Goal: Task Accomplishment & Management: Manage account settings

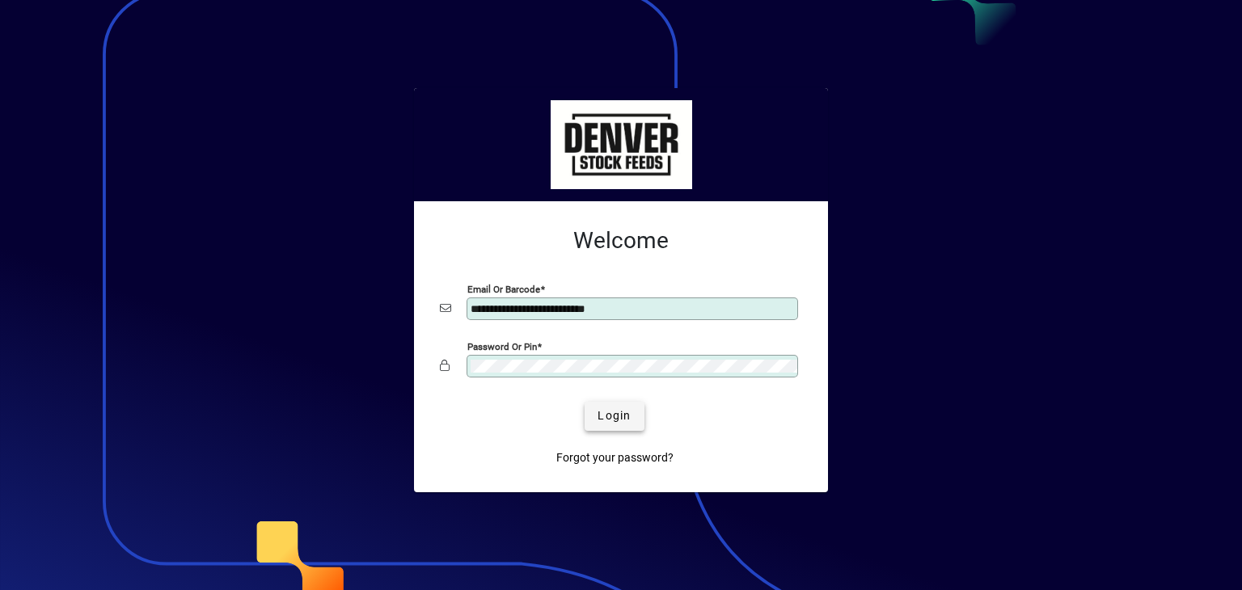
click at [623, 416] on span "Login" at bounding box center [614, 416] width 33 height 17
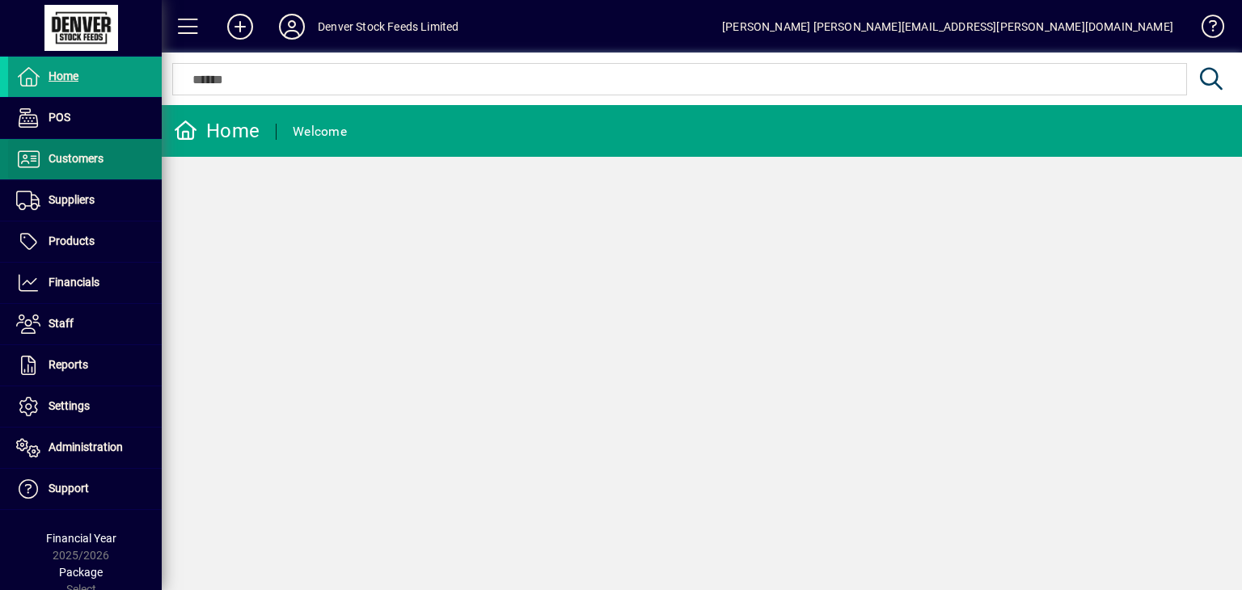
click at [72, 165] on span "Customers" at bounding box center [55, 159] width 95 height 19
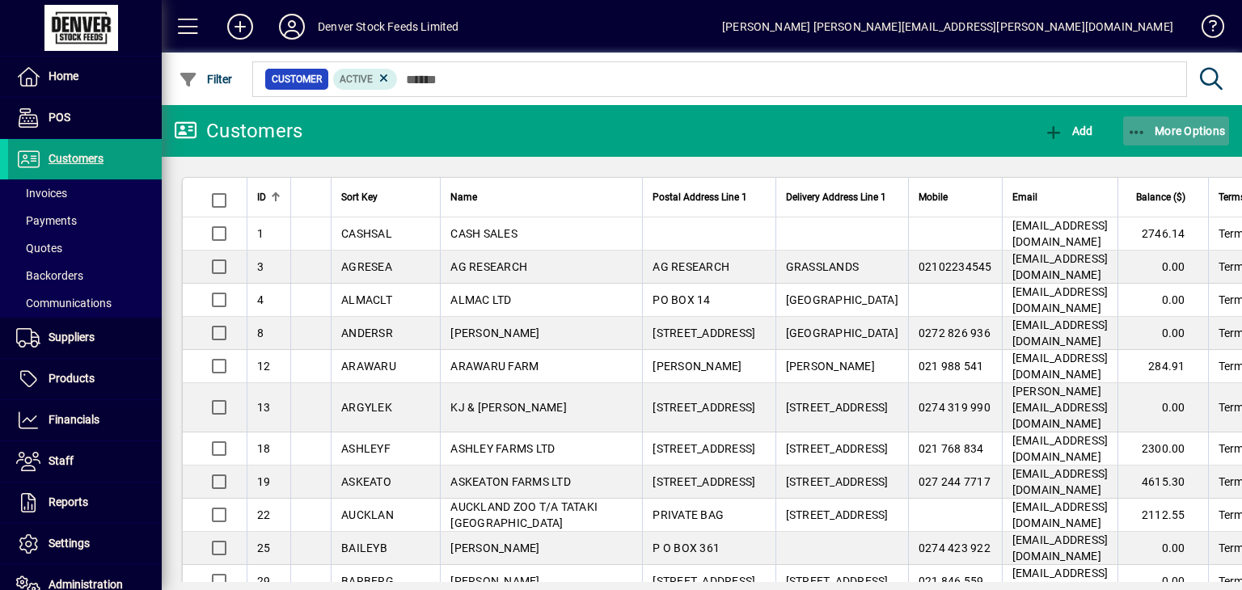
click at [1159, 130] on span "More Options" at bounding box center [1176, 131] width 99 height 13
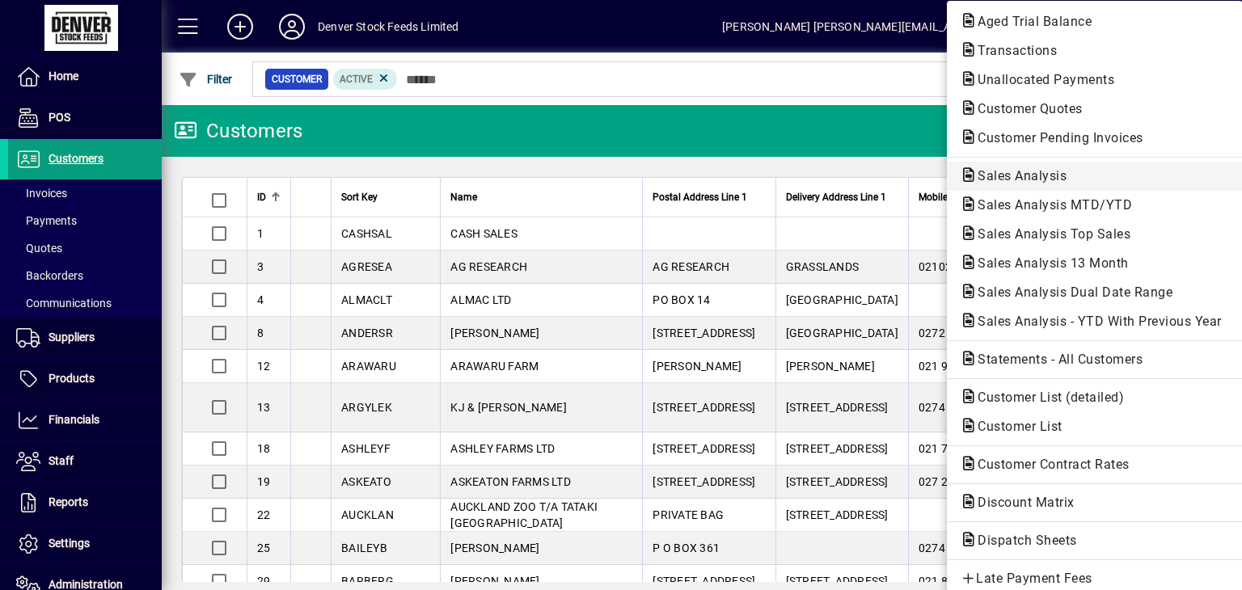
click at [1035, 179] on span "Sales Analysis" at bounding box center [1017, 175] width 115 height 15
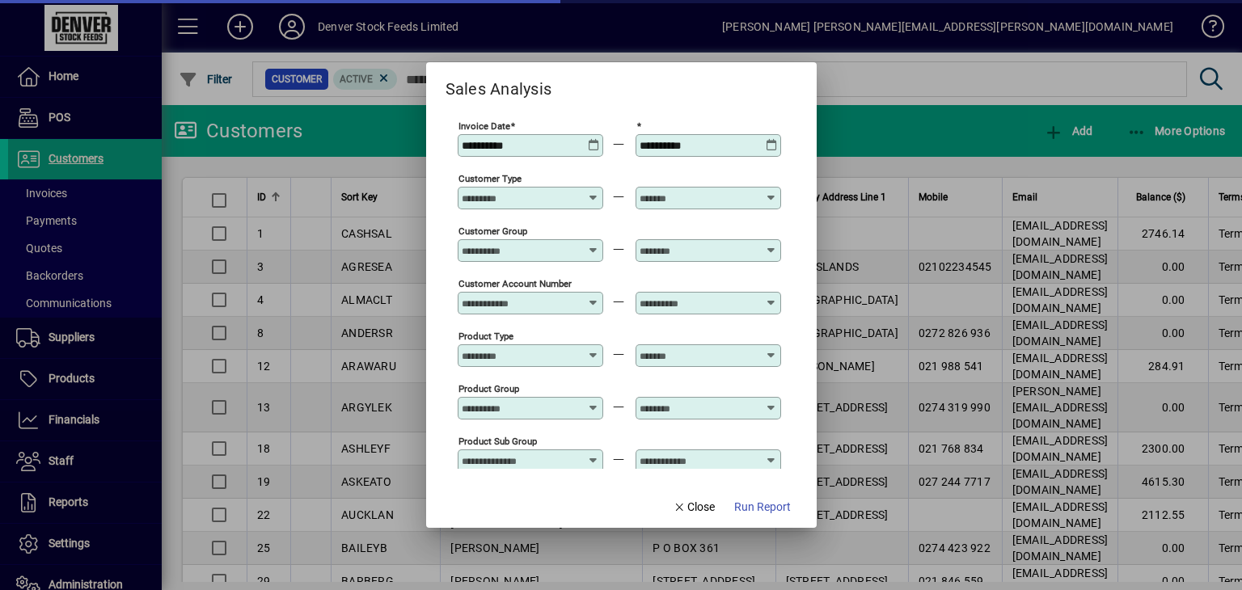
type input "**********"
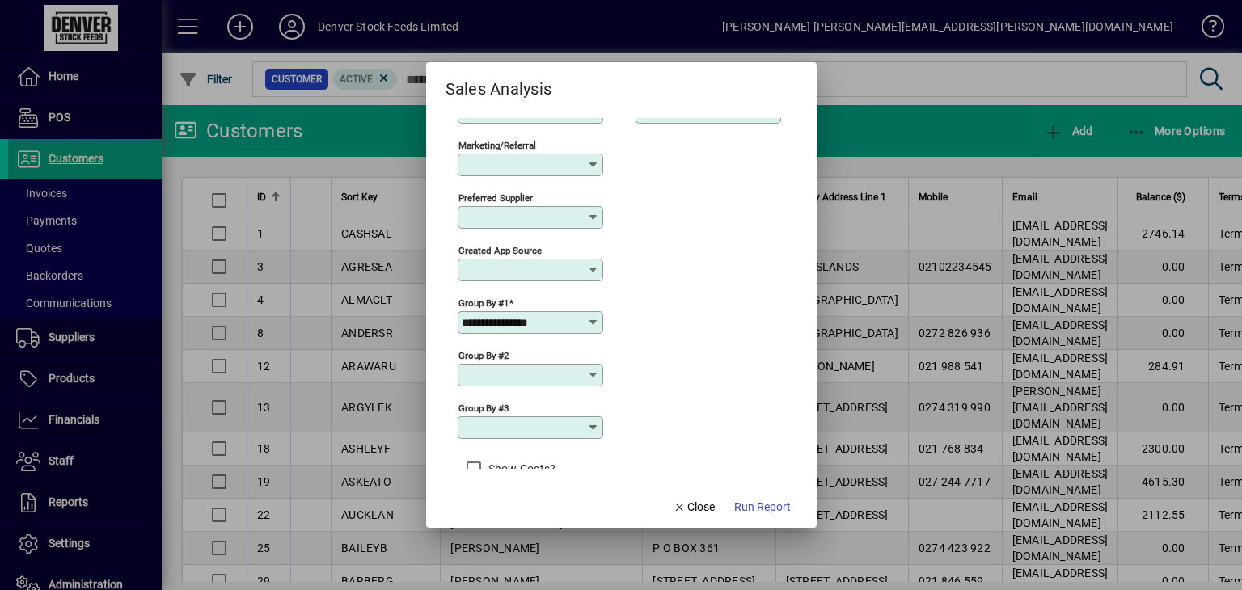
scroll to position [631, 0]
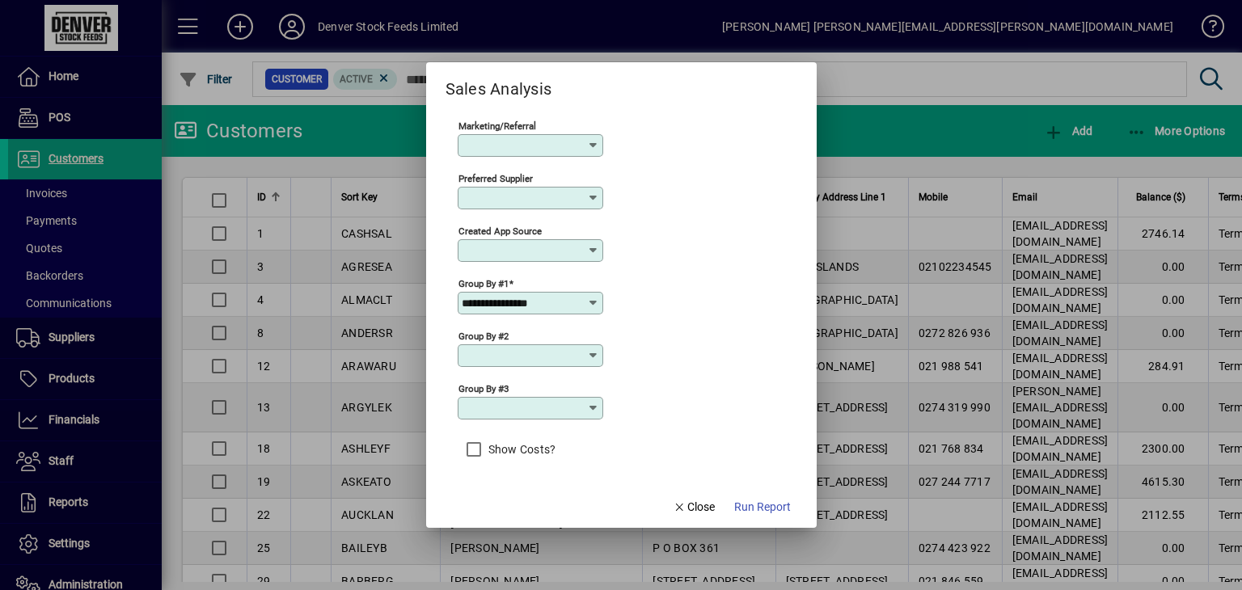
click at [762, 512] on span "Run Report" at bounding box center [762, 507] width 57 height 17
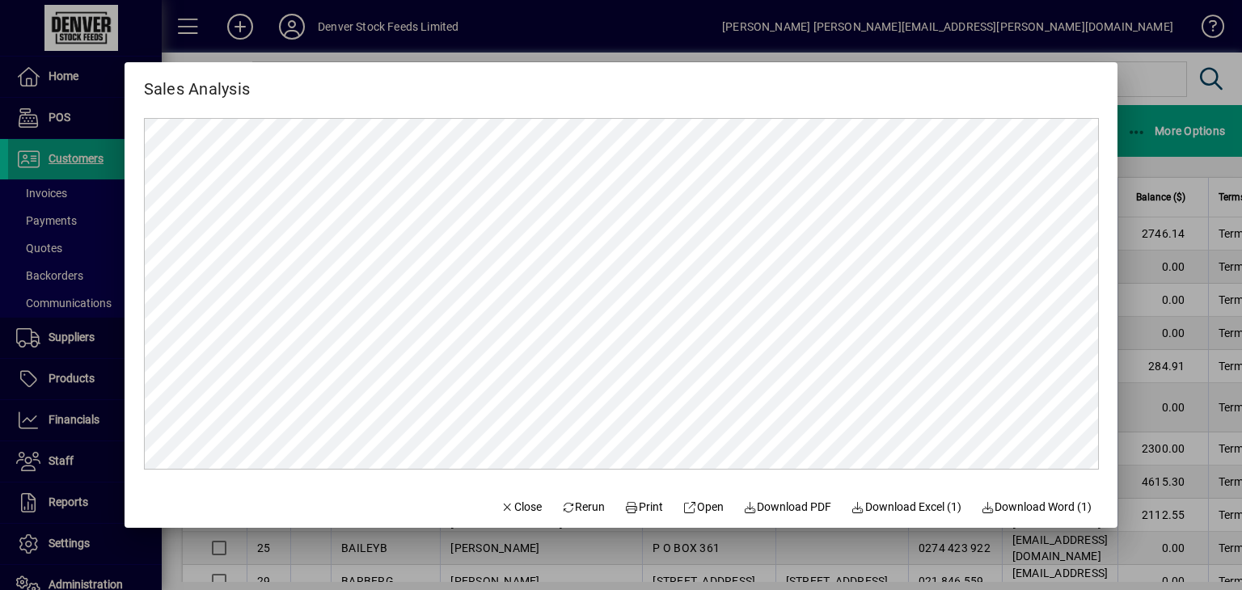
scroll to position [0, 0]
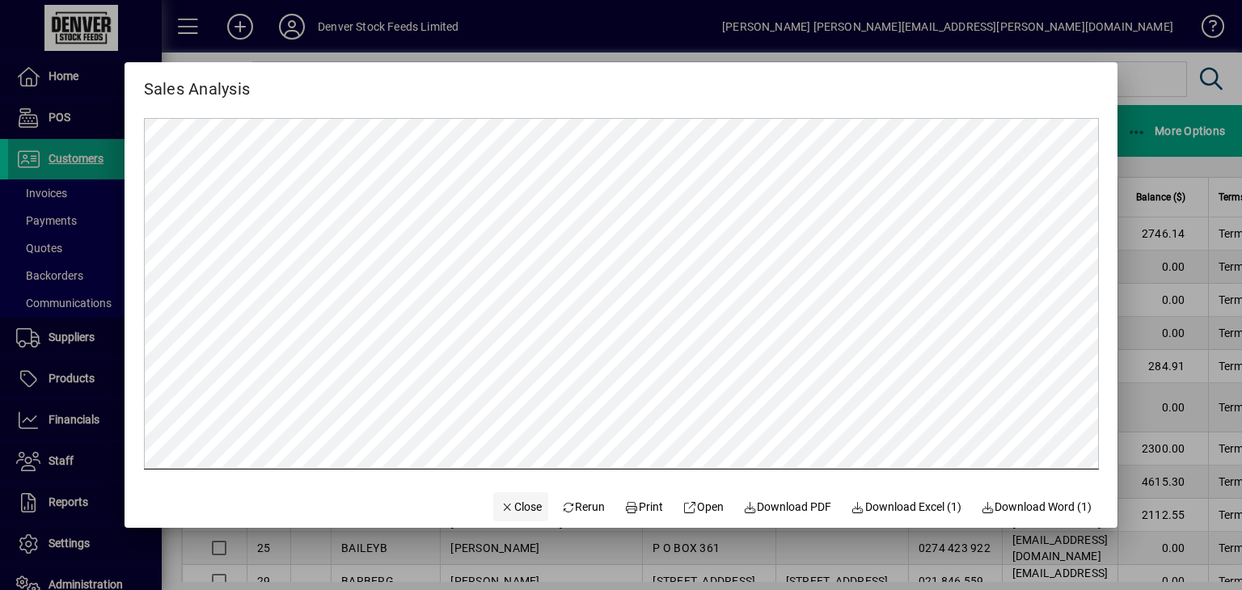
click at [500, 500] on span "Close" at bounding box center [521, 507] width 42 height 17
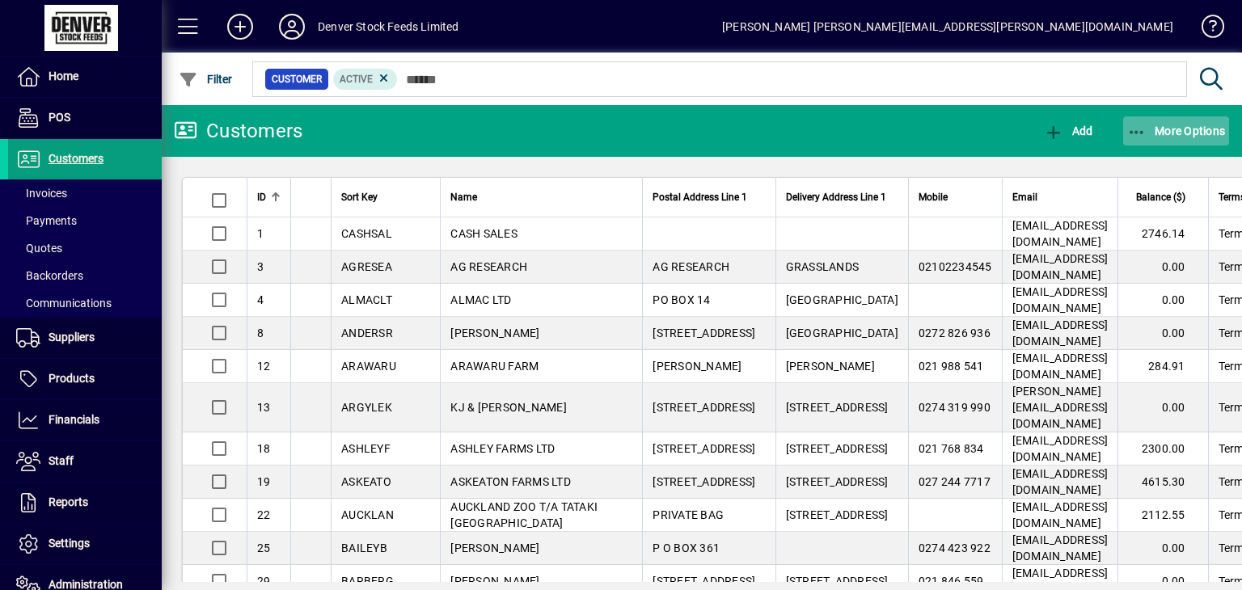
click at [1161, 142] on span "button" at bounding box center [1176, 131] width 107 height 39
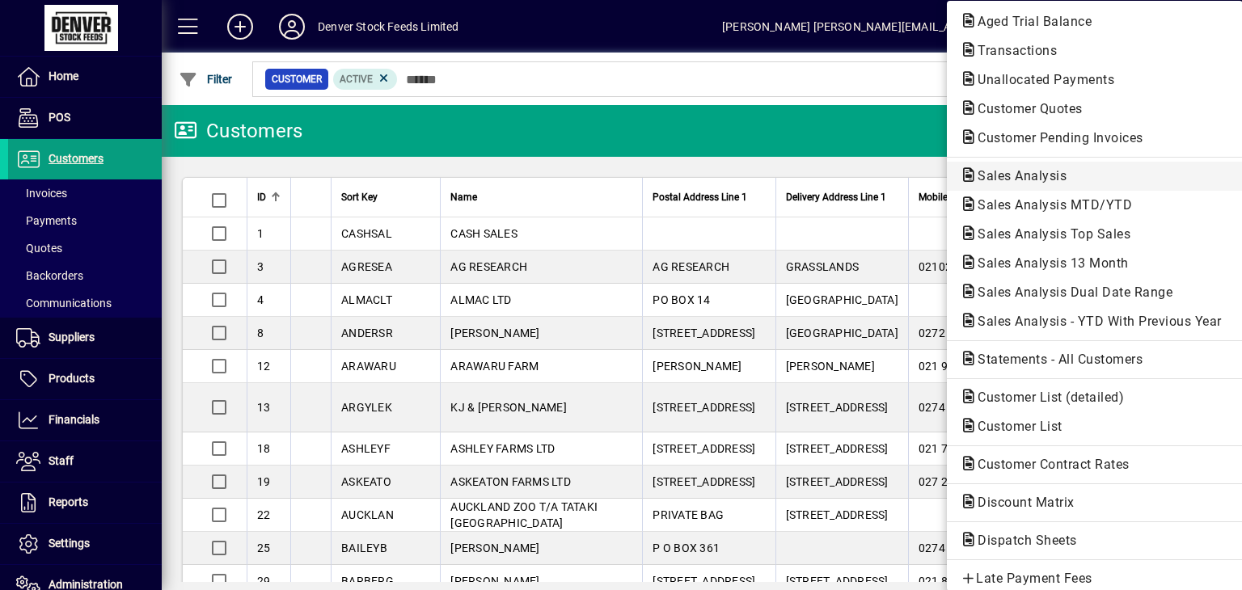
click at [1062, 181] on span "Sales Analysis" at bounding box center [1095, 176] width 270 height 19
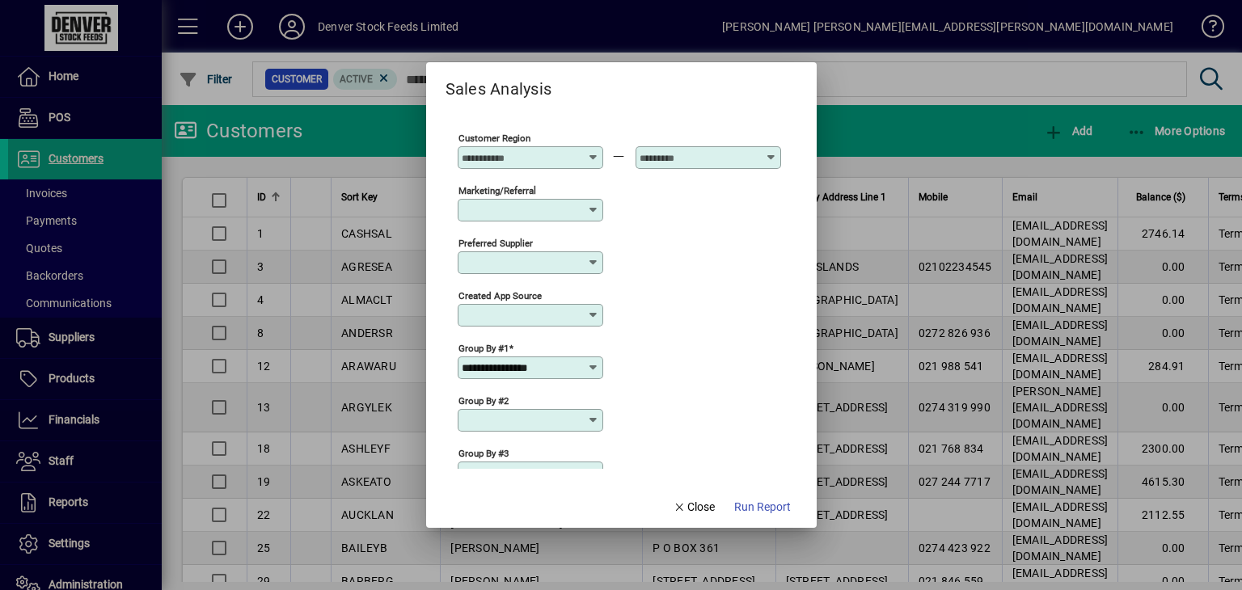
scroll to position [631, 0]
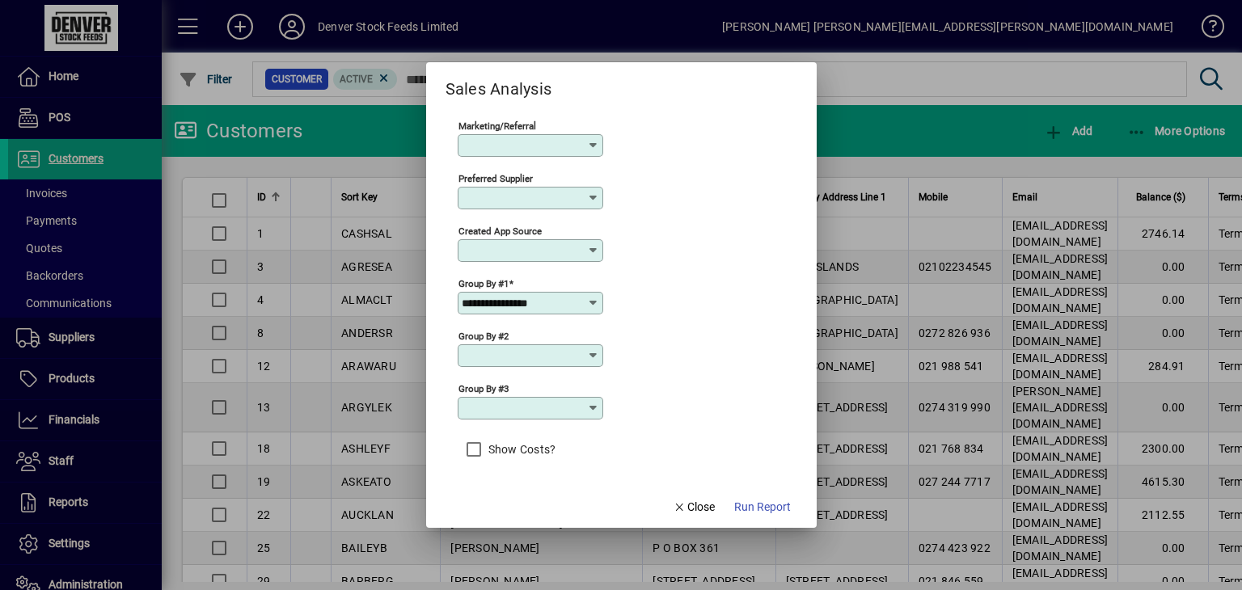
click at [530, 307] on input "**********" at bounding box center [524, 303] width 125 height 13
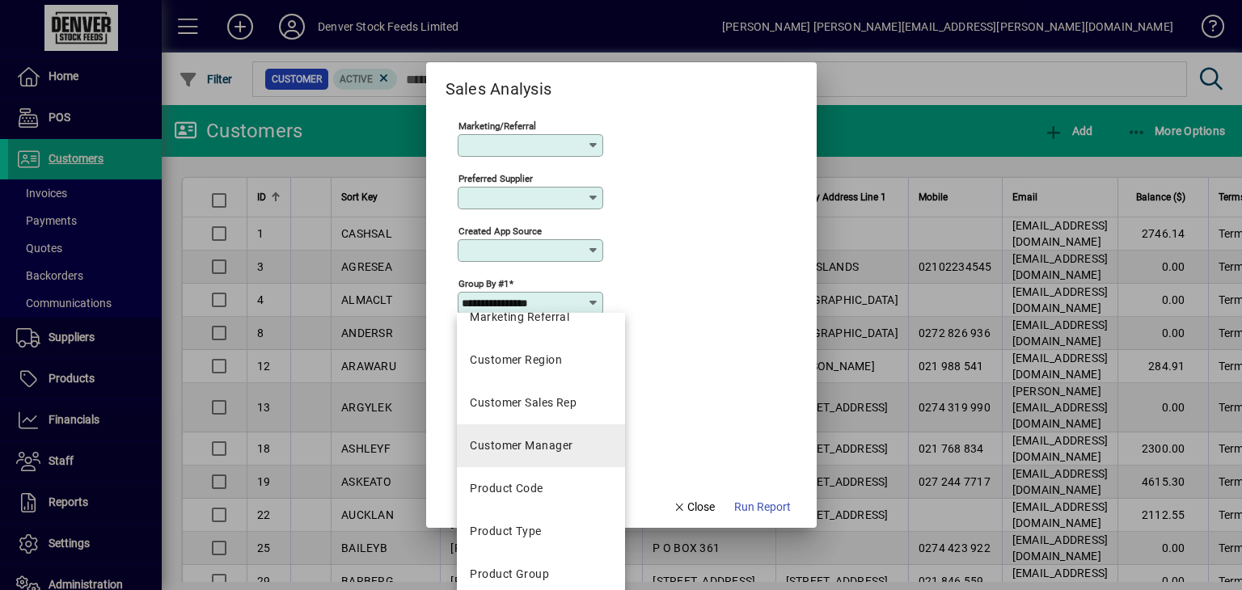
scroll to position [404, 0]
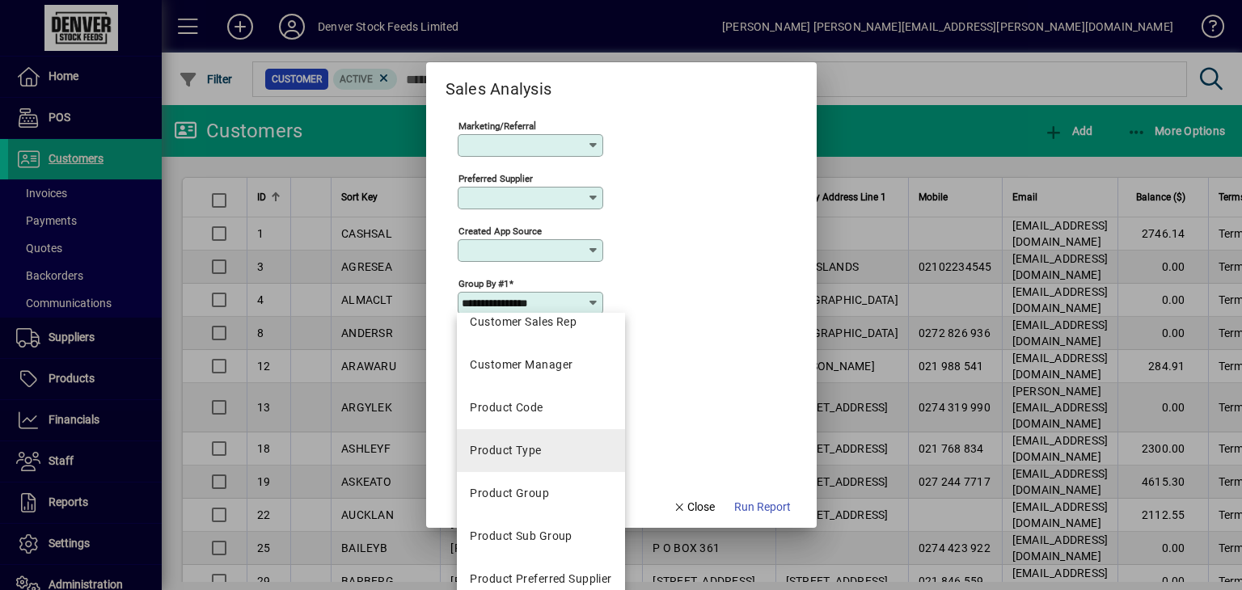
click at [522, 444] on div "Product Type" at bounding box center [505, 450] width 71 height 17
type input "**********"
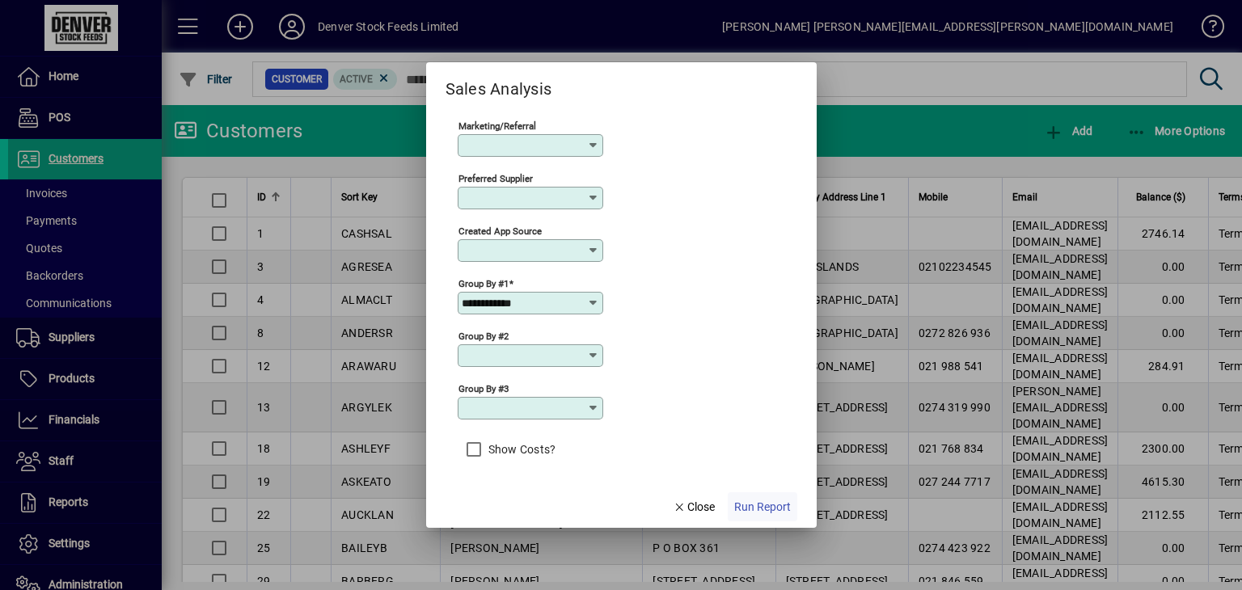
click at [755, 507] on span "Run Report" at bounding box center [762, 507] width 57 height 17
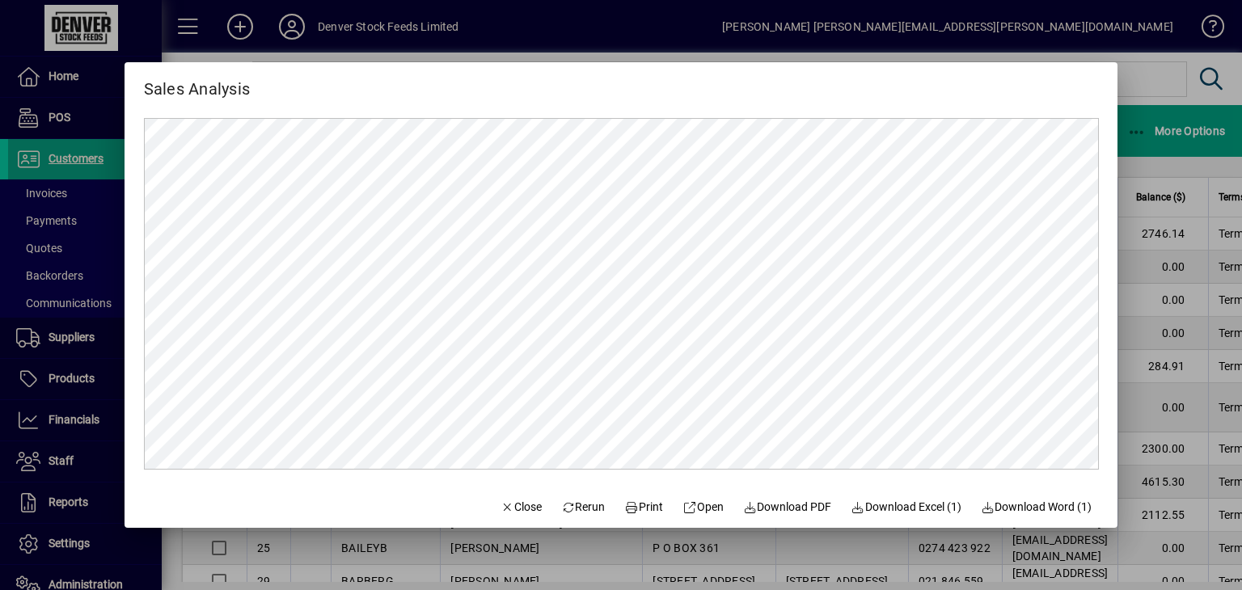
scroll to position [0, 0]
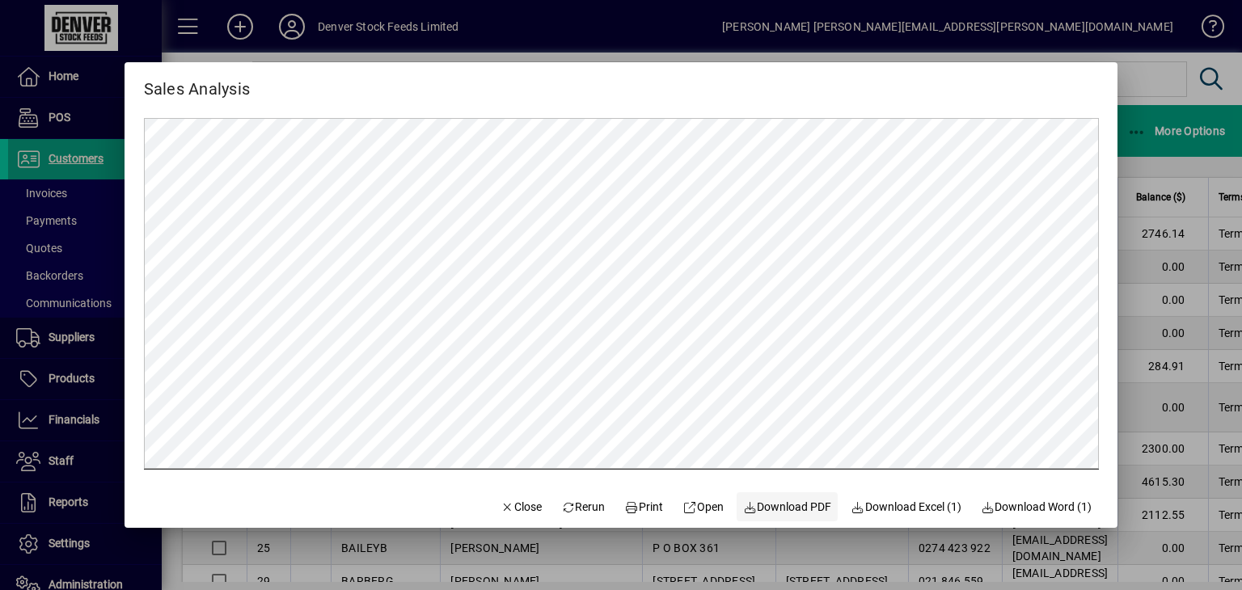
click at [779, 502] on span "Download PDF" at bounding box center [787, 507] width 89 height 17
click at [500, 500] on span "Close" at bounding box center [521, 507] width 42 height 17
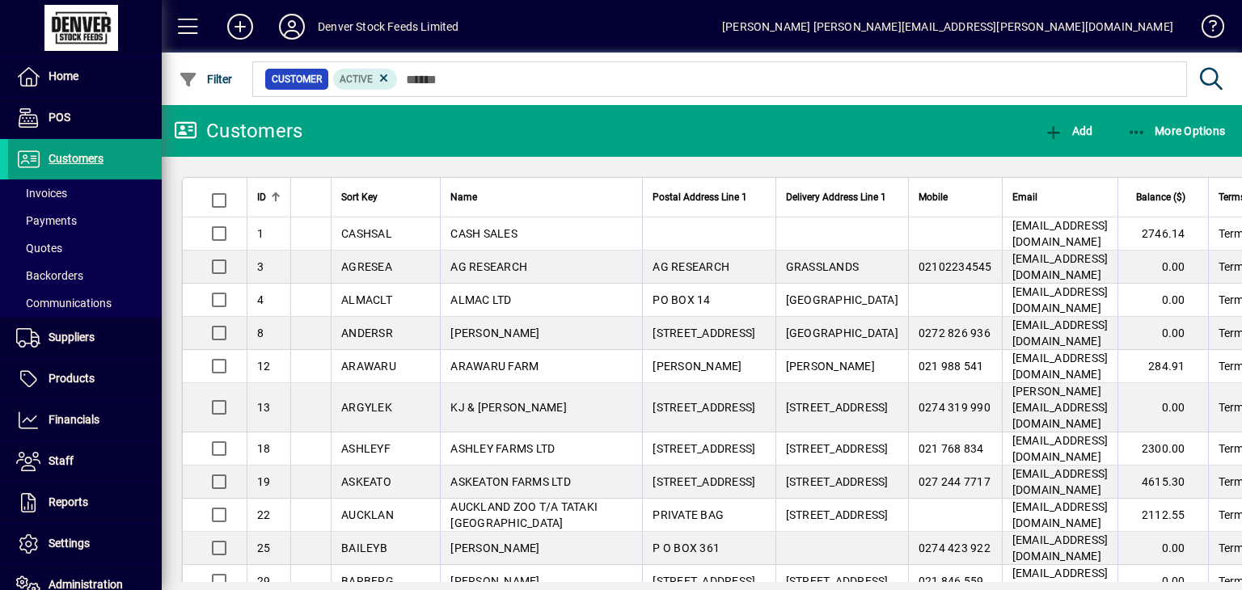
drag, startPoint x: 540, startPoint y: 225, endPoint x: 517, endPoint y: 127, distance: 100.4
click at [517, 127] on mat-toolbar-row "Customers Add More Options" at bounding box center [702, 131] width 1080 height 52
click at [1137, 129] on icon "button" at bounding box center [1137, 133] width 20 height 16
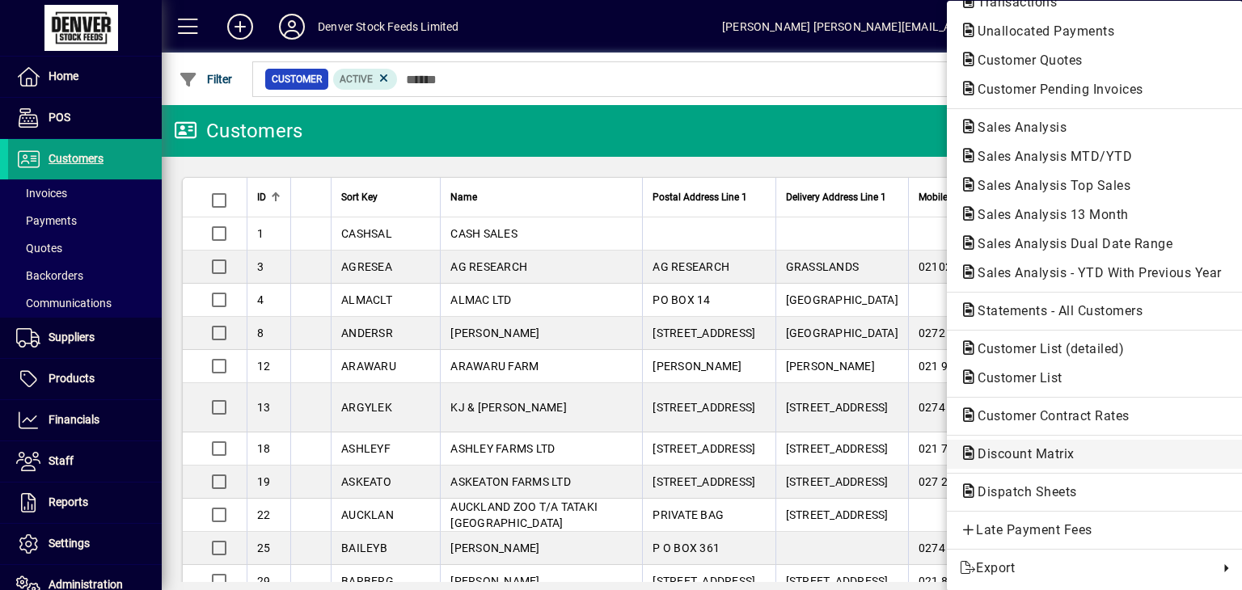
scroll to position [74, 0]
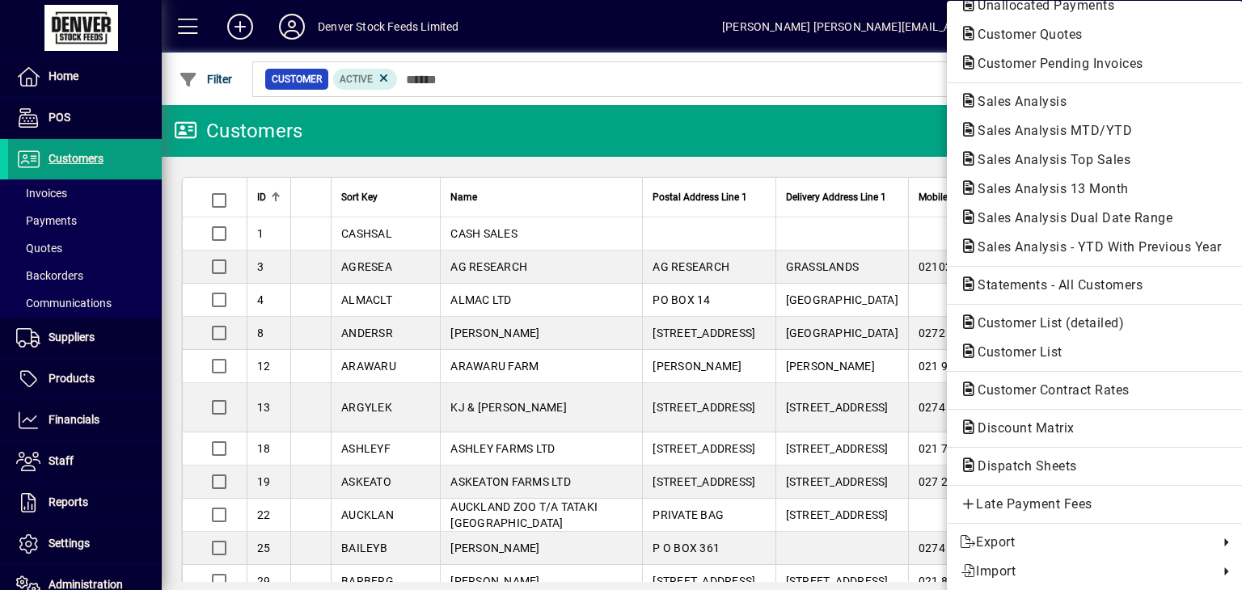
click at [840, 34] on div at bounding box center [621, 295] width 1242 height 590
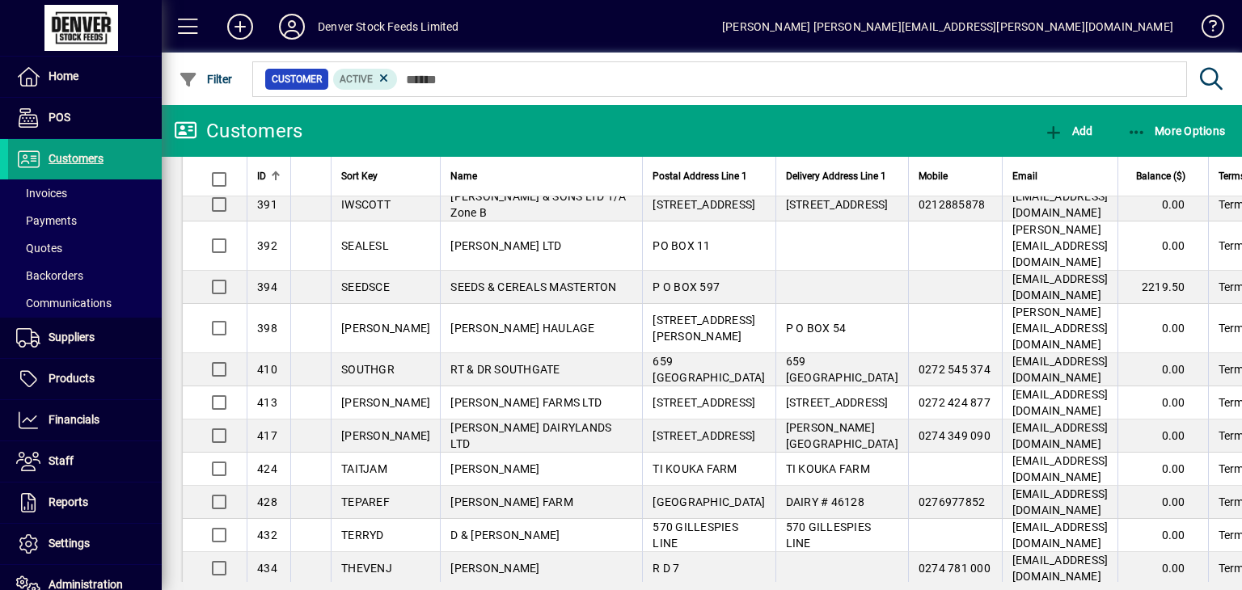
scroll to position [3468, 0]
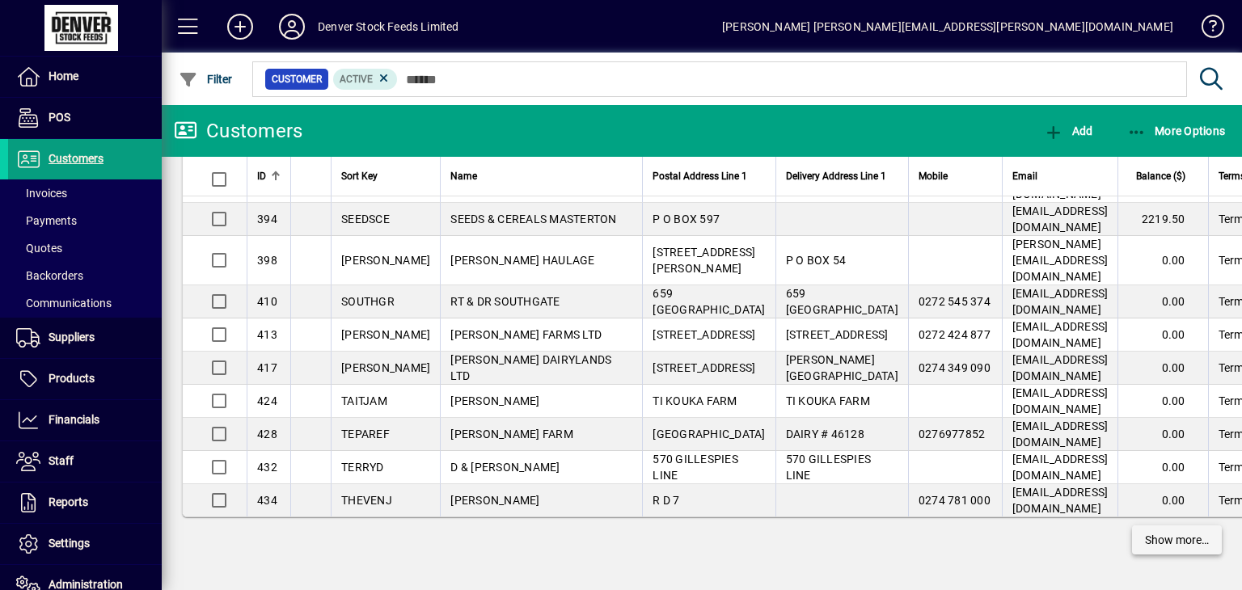
click at [1169, 543] on span "Show more…" at bounding box center [1177, 540] width 64 height 17
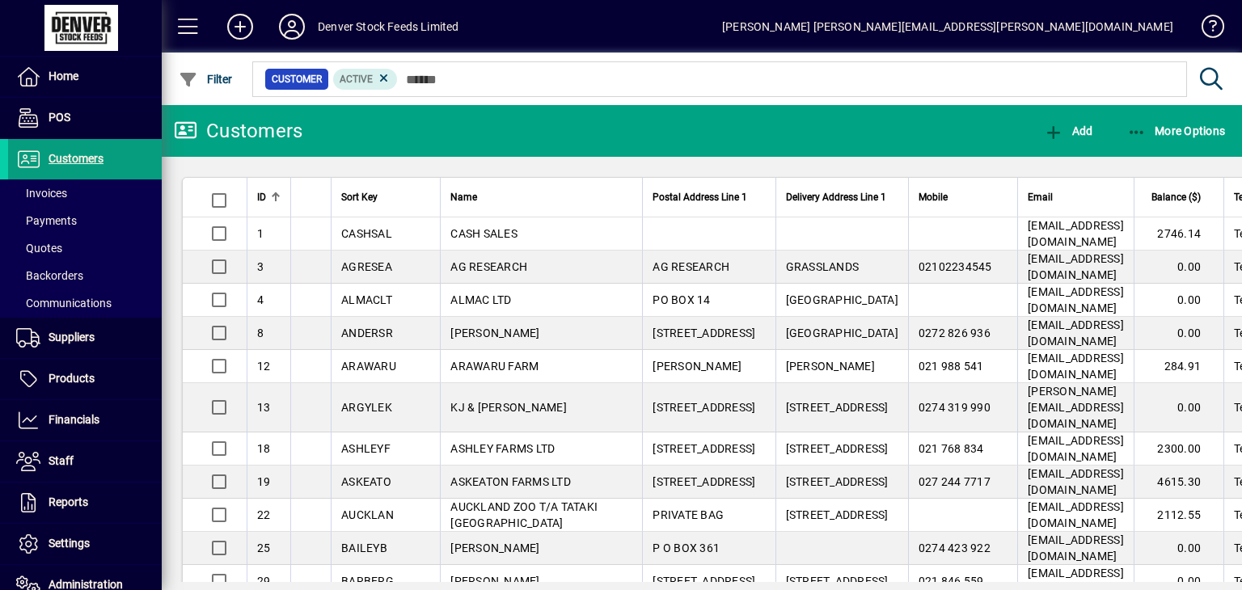
click at [740, 136] on mat-toolbar-row "Customers Add More Options" at bounding box center [702, 131] width 1080 height 52
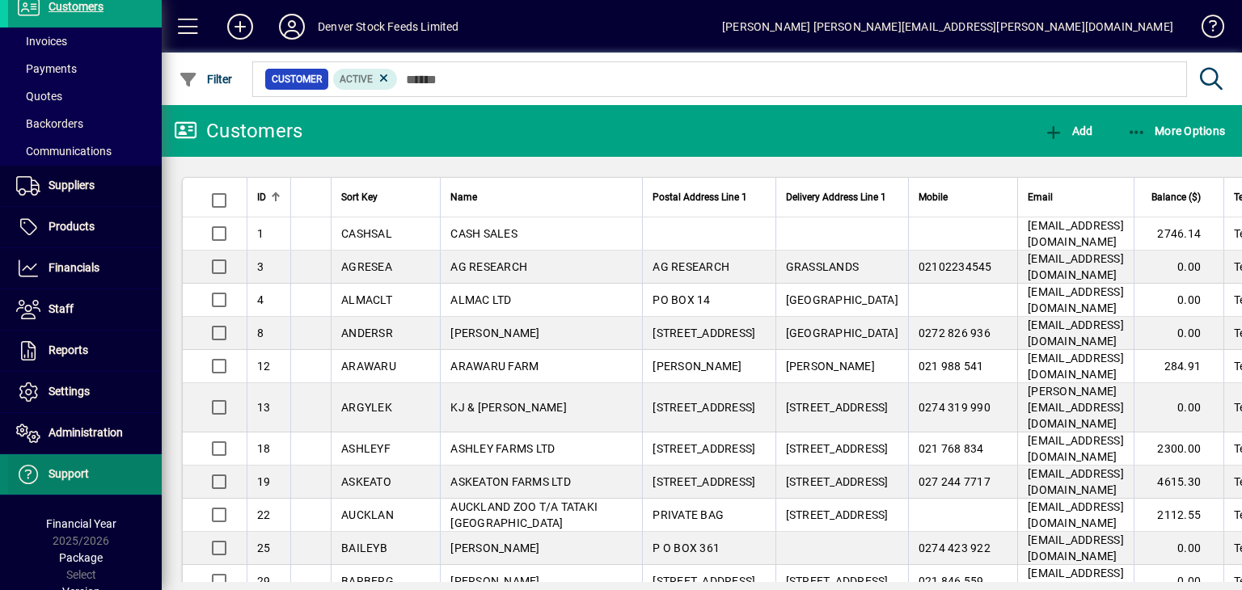
scroll to position [178, 0]
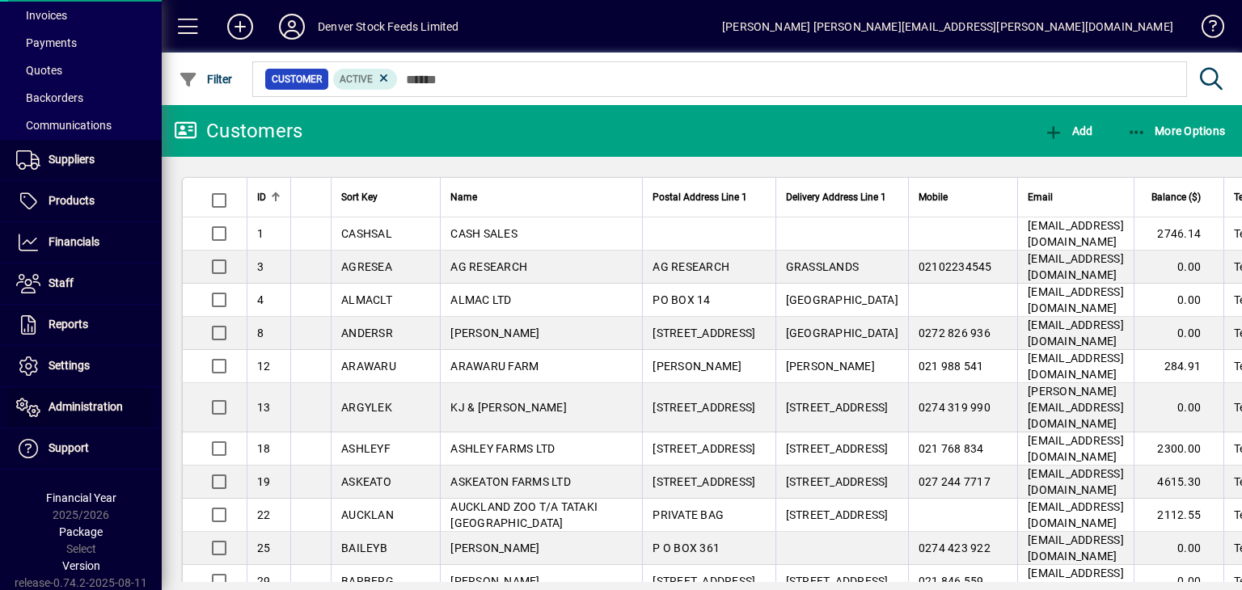
click at [72, 408] on span "Administration" at bounding box center [86, 406] width 74 height 13
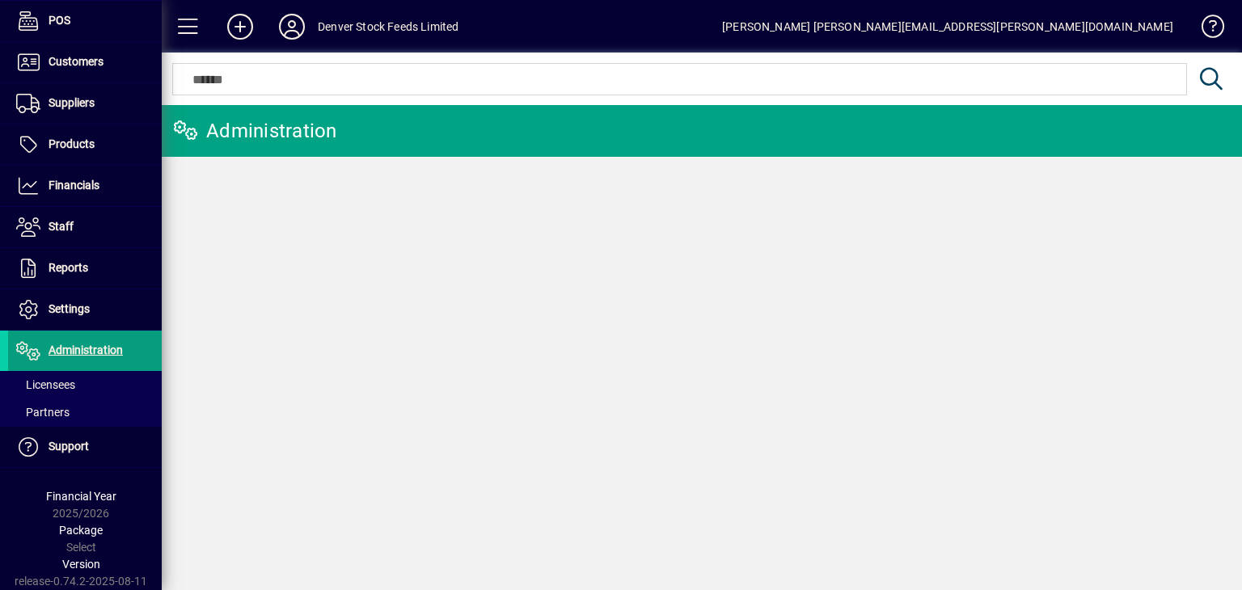
scroll to position [95, 0]
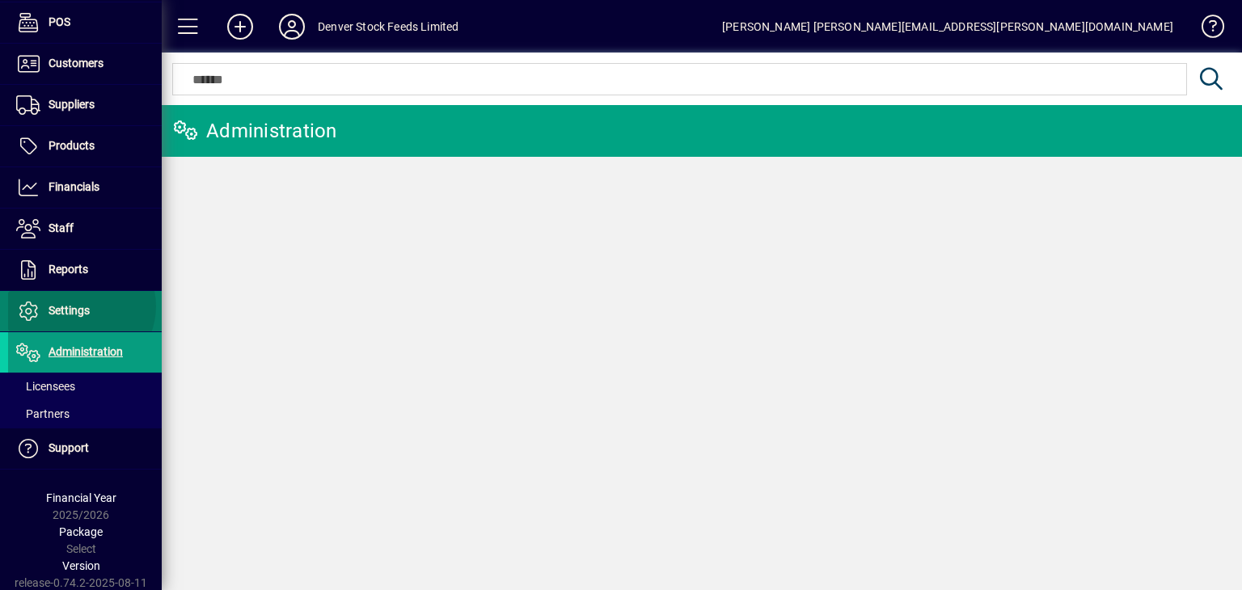
click at [80, 304] on span "Settings" at bounding box center [69, 310] width 41 height 13
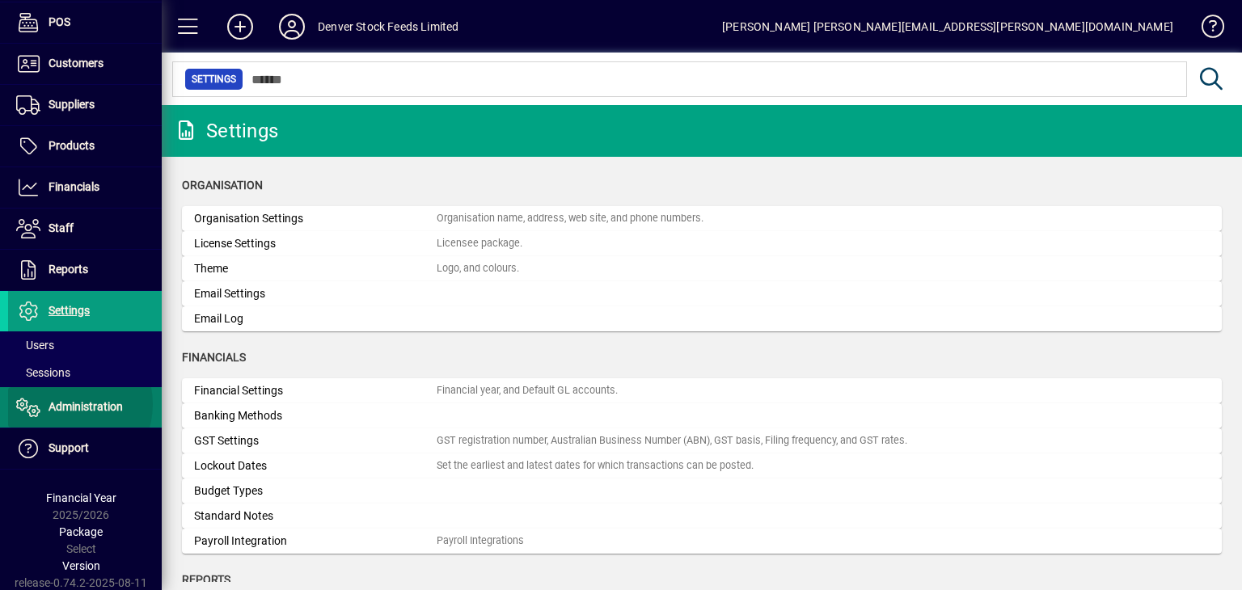
click at [65, 403] on span "Administration" at bounding box center [86, 406] width 74 height 13
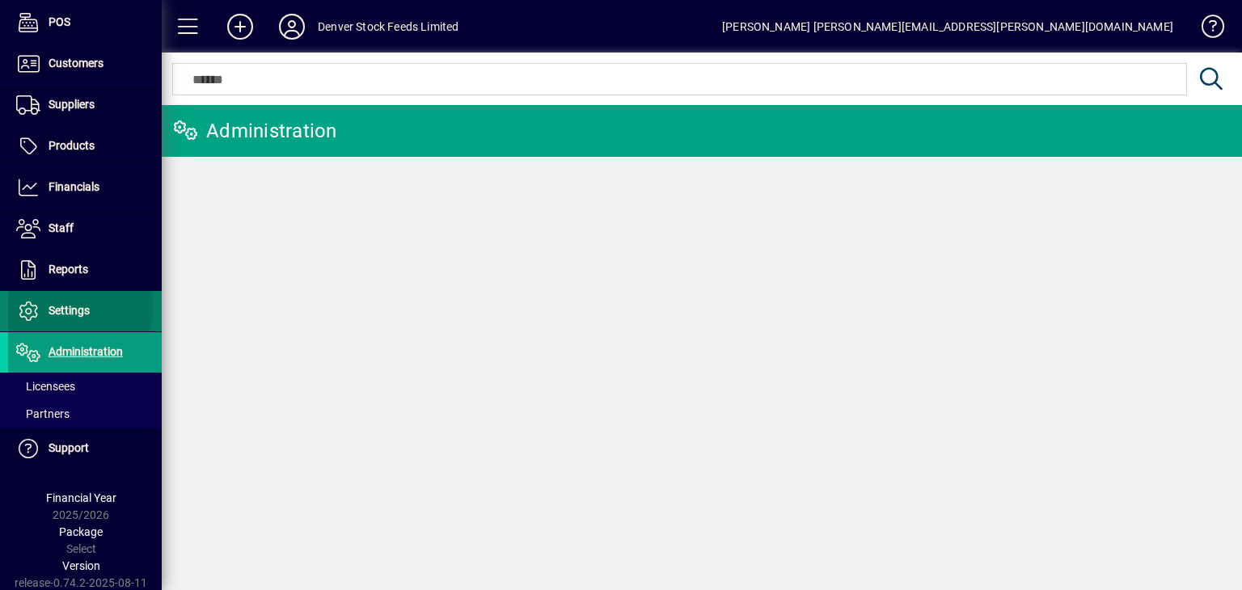
click at [61, 306] on span "Settings" at bounding box center [69, 310] width 41 height 13
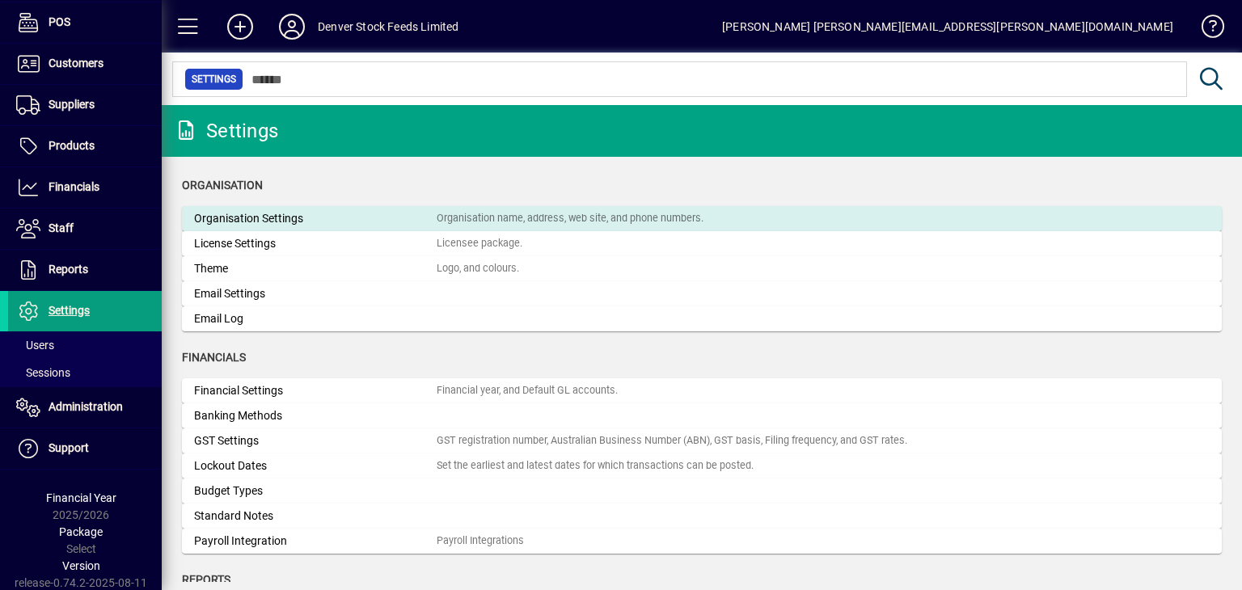
click at [268, 221] on div "Organisation Settings" at bounding box center [315, 218] width 243 height 17
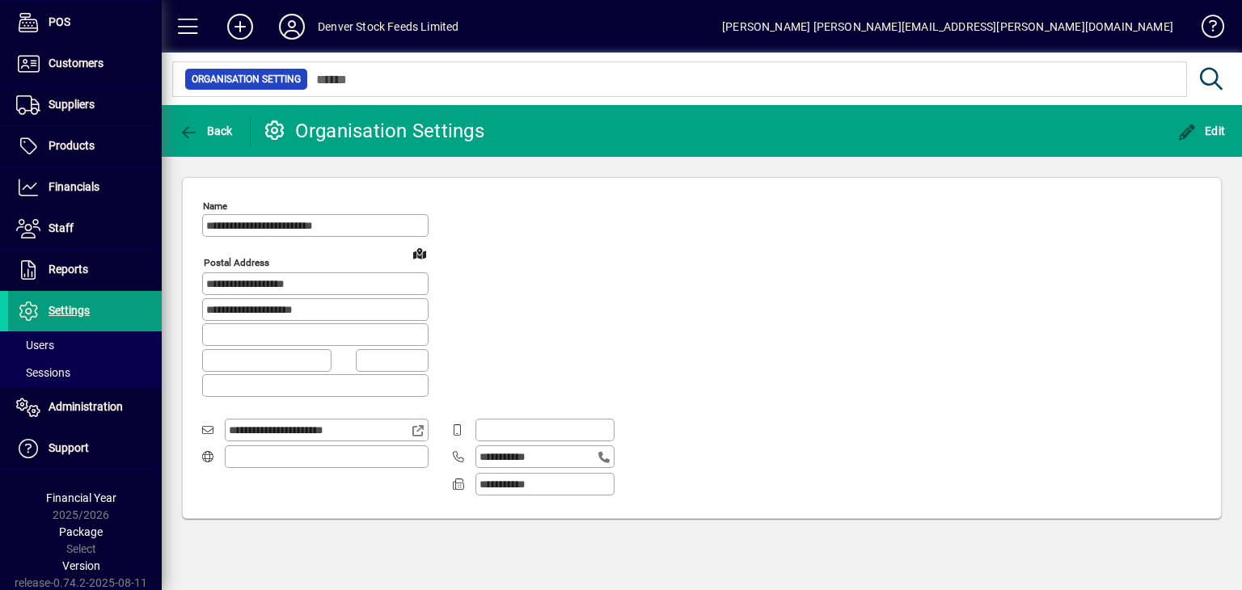
type input "**********"
click at [44, 348] on span "Users" at bounding box center [35, 345] width 38 height 13
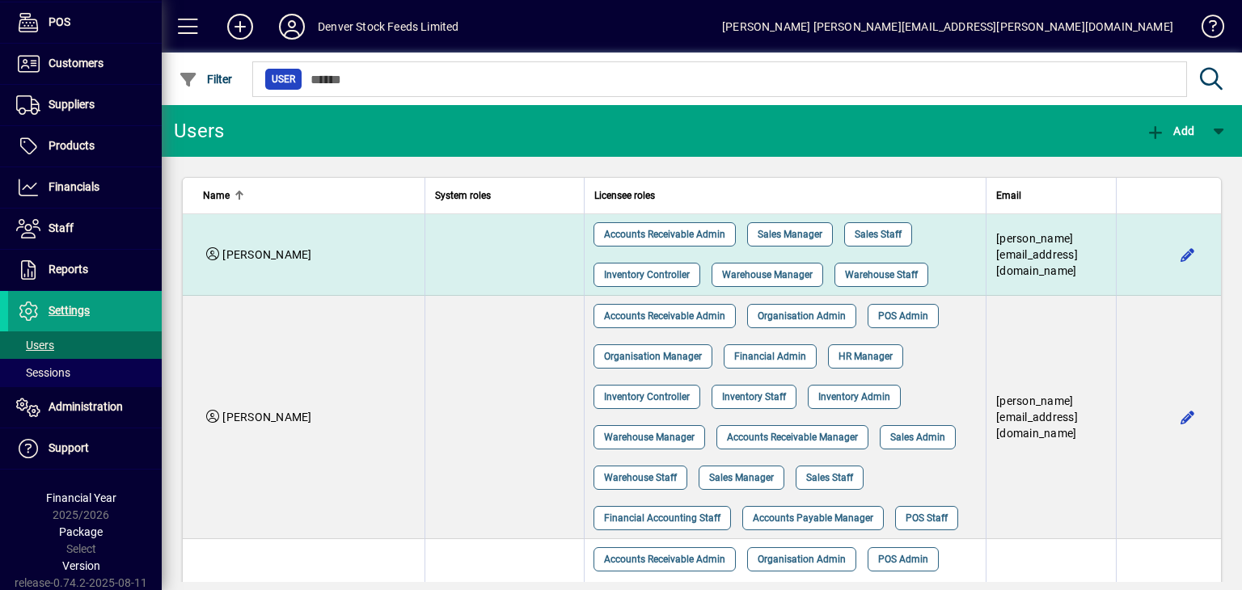
click at [275, 263] on td "[PERSON_NAME]" at bounding box center [304, 255] width 242 height 82
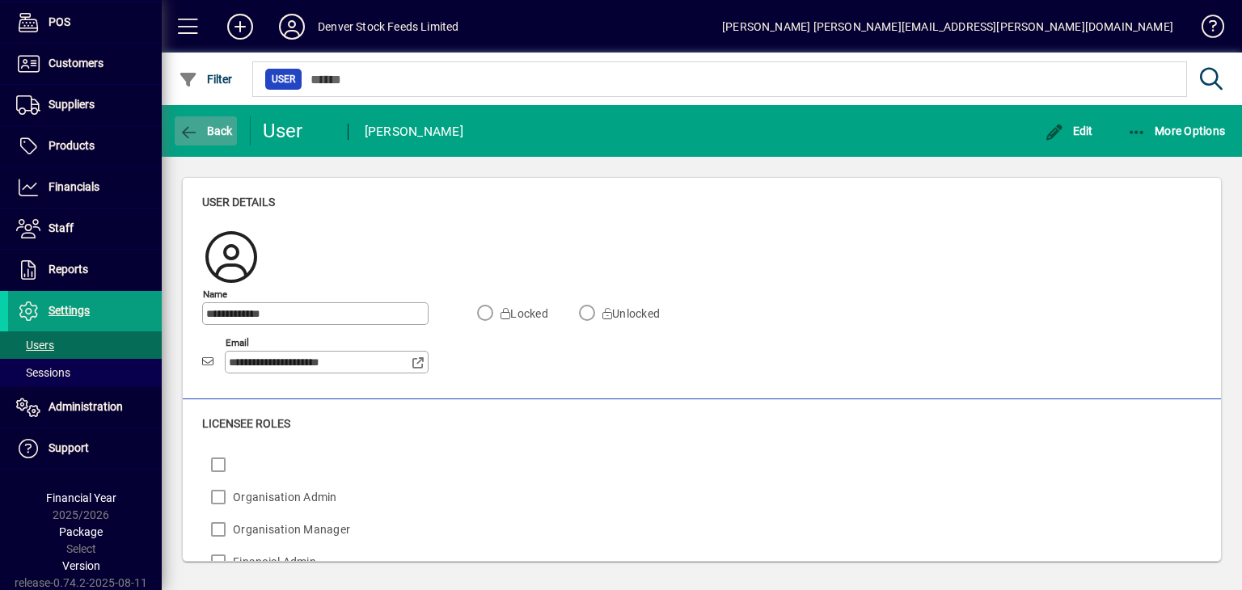
click at [216, 132] on span "Back" at bounding box center [206, 131] width 54 height 13
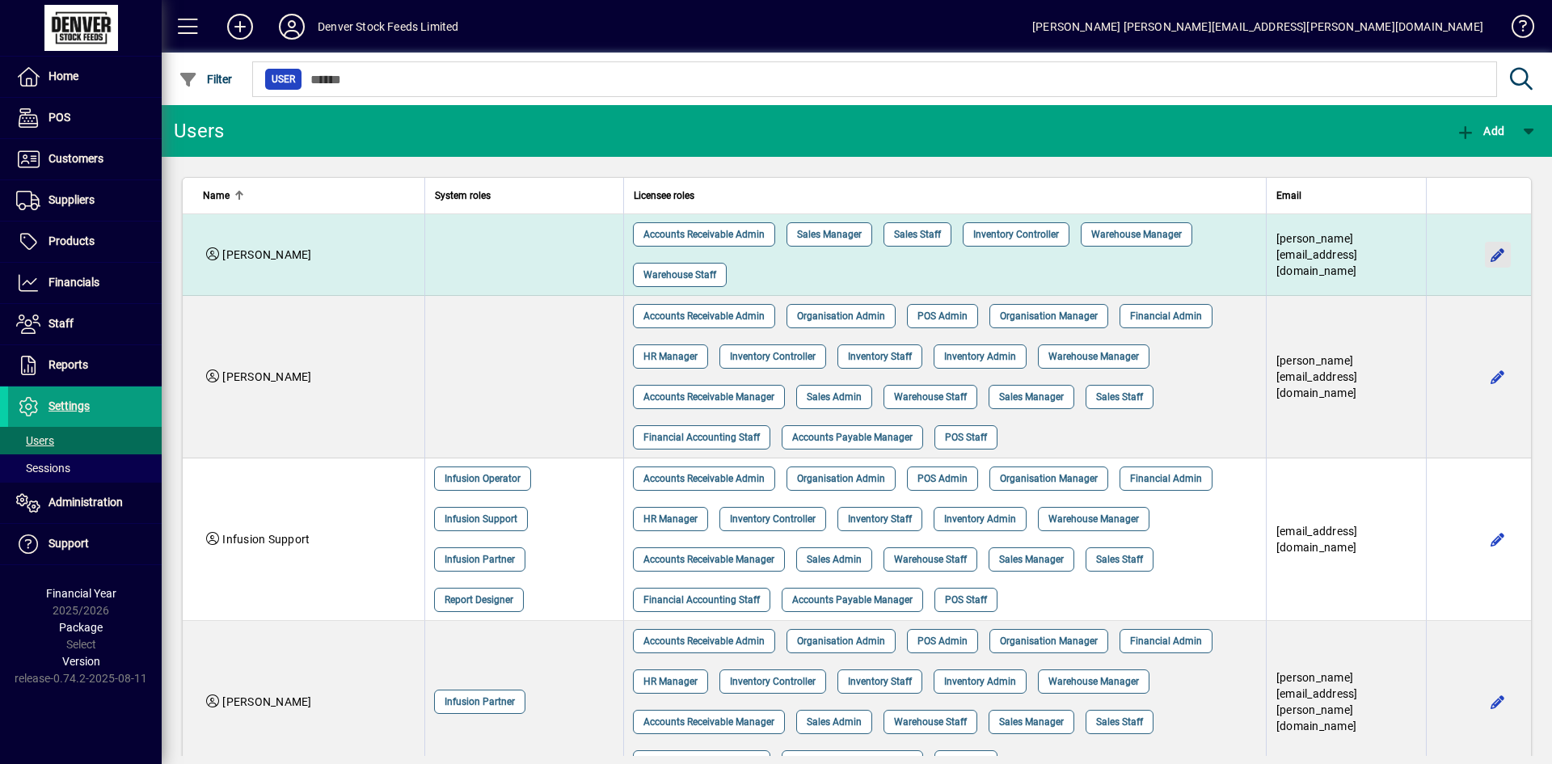
click at [1241, 255] on span "button" at bounding box center [1498, 254] width 39 height 39
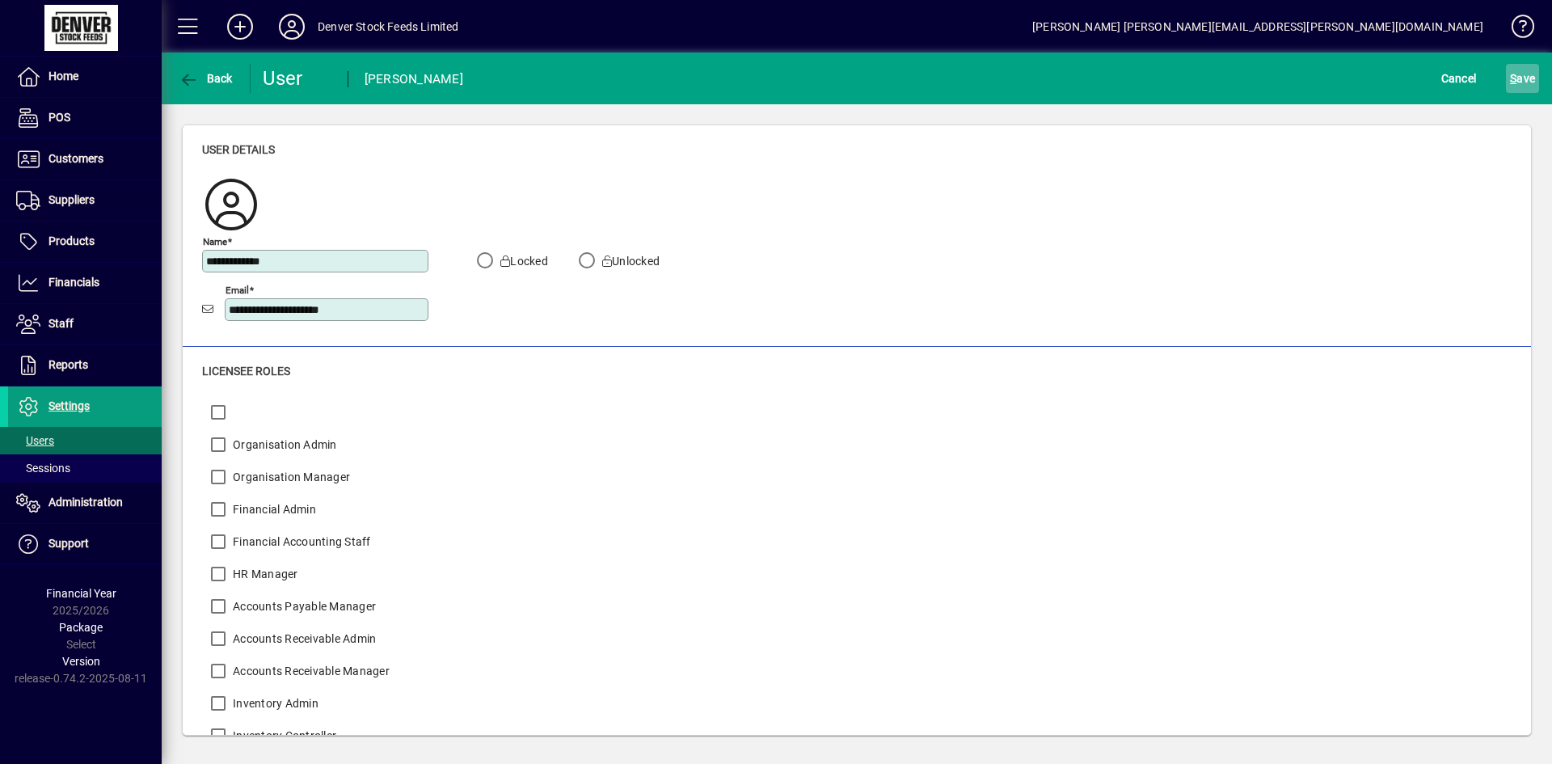
click at [1241, 81] on span "S ave" at bounding box center [1522, 78] width 25 height 26
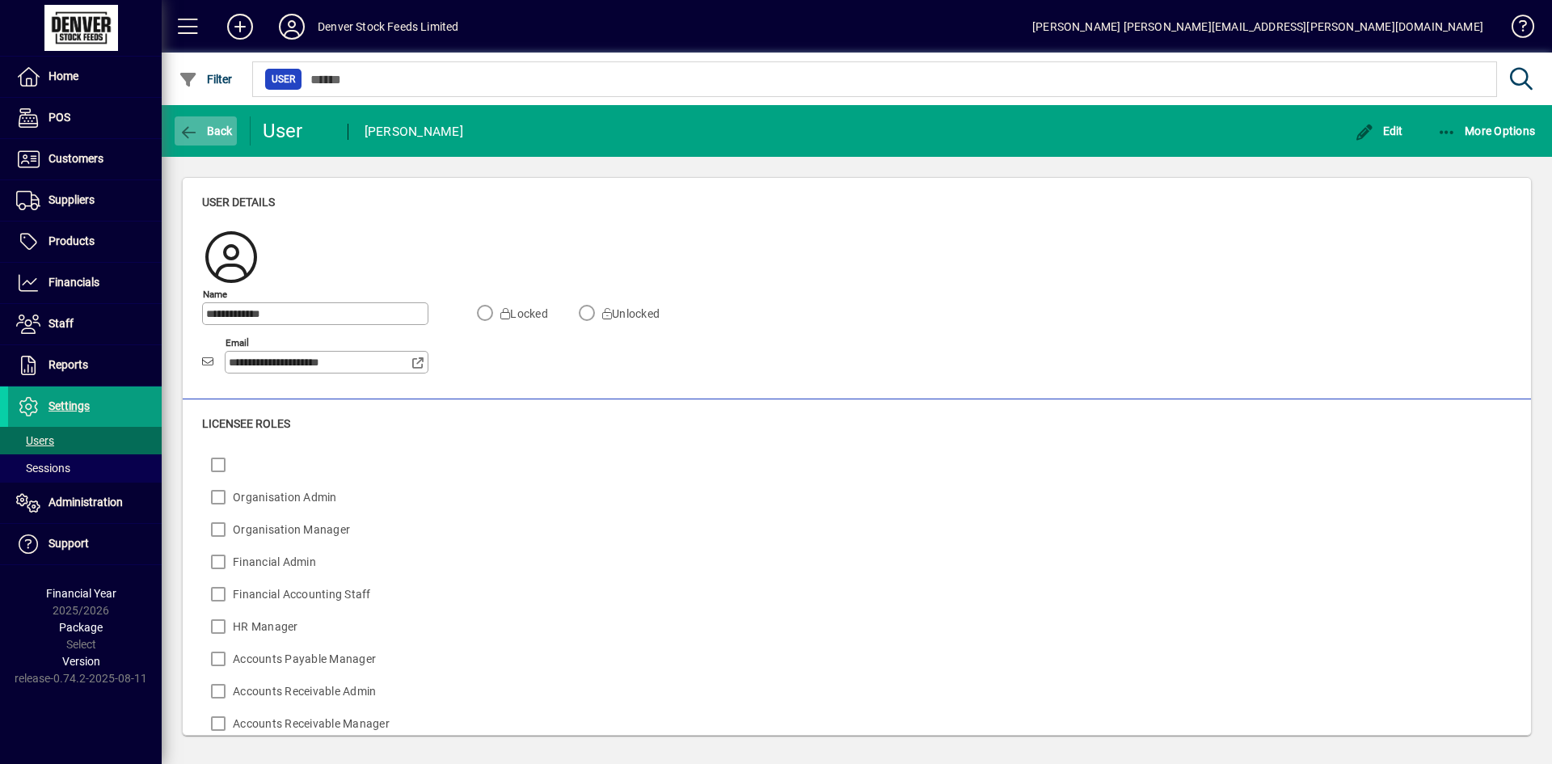
click at [200, 127] on span "Back" at bounding box center [206, 131] width 54 height 13
